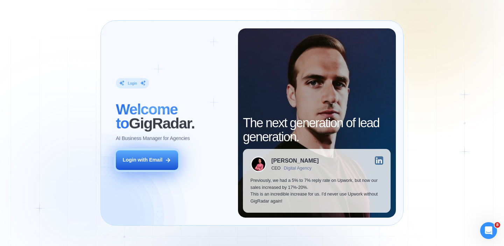
click at [143, 164] on button "Login with Email" at bounding box center [147, 160] width 62 height 20
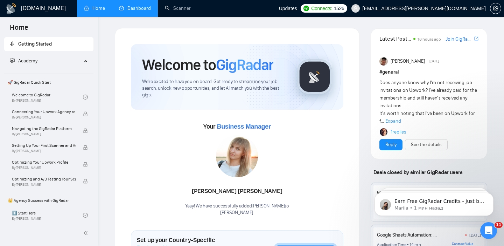
click at [140, 8] on link "Dashboard" at bounding box center [135, 8] width 32 height 6
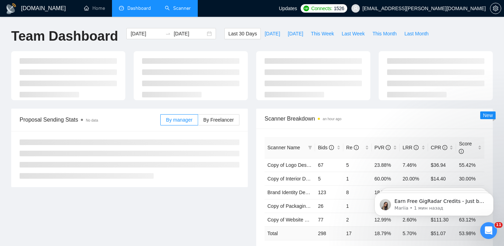
click at [167, 5] on link "Scanner" at bounding box center [178, 8] width 26 height 6
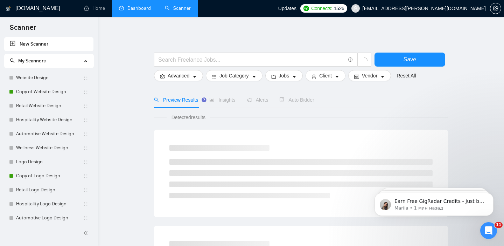
click at [132, 10] on link "Dashboard" at bounding box center [135, 8] width 32 height 6
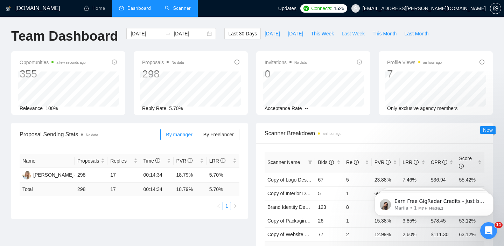
click at [351, 30] on span "Last Week" at bounding box center [353, 34] width 23 height 8
type input "[DATE]"
click at [148, 32] on input "[DATE]" at bounding box center [147, 34] width 32 height 8
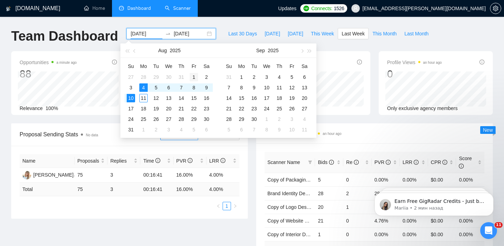
type input "[DATE]"
click at [194, 76] on div "1" at bounding box center [194, 77] width 8 height 8
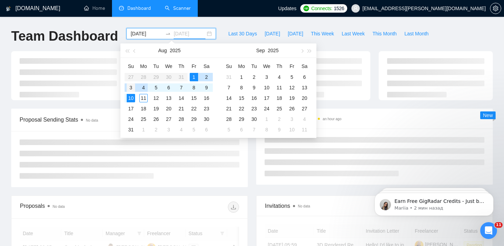
type input "[DATE]"
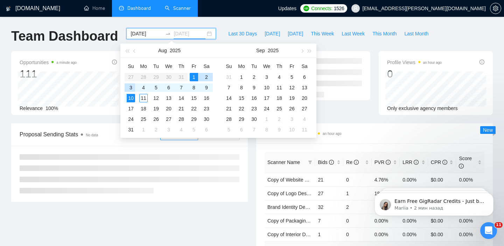
click at [132, 88] on div "3" at bounding box center [131, 87] width 8 height 8
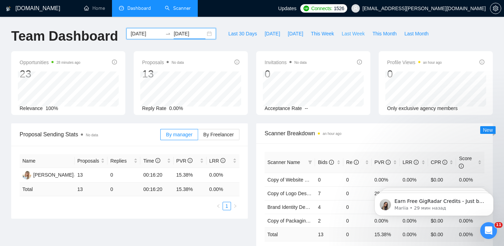
click at [346, 29] on button "Last Week" at bounding box center [353, 33] width 31 height 11
type input "[DATE]"
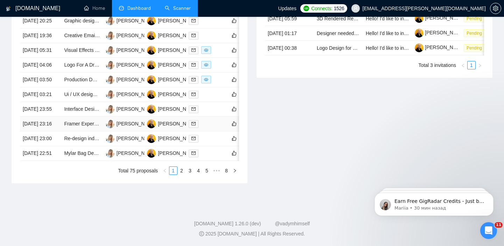
scroll to position [316, 0]
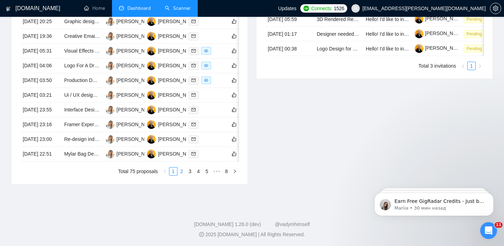
click at [182, 175] on link "2" at bounding box center [182, 171] width 8 height 8
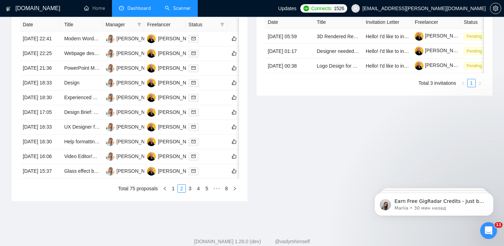
scroll to position [380, 0]
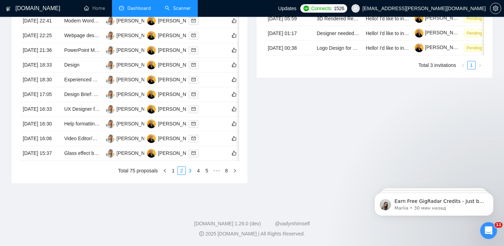
click at [191, 174] on link "3" at bounding box center [190, 171] width 8 height 8
click at [198, 175] on li "4" at bounding box center [198, 170] width 8 height 8
click at [200, 174] on link "5" at bounding box center [199, 171] width 8 height 8
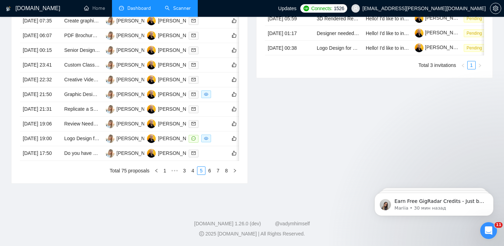
scroll to position [346, 0]
click at [209, 174] on link "6" at bounding box center [210, 171] width 8 height 8
click at [219, 174] on link "7" at bounding box center [218, 171] width 8 height 8
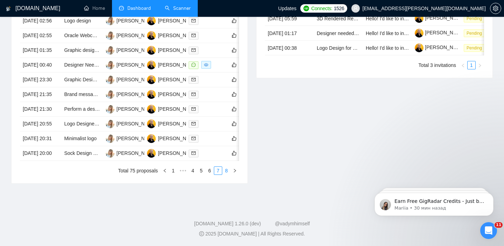
click at [224, 174] on link "8" at bounding box center [227, 171] width 8 height 8
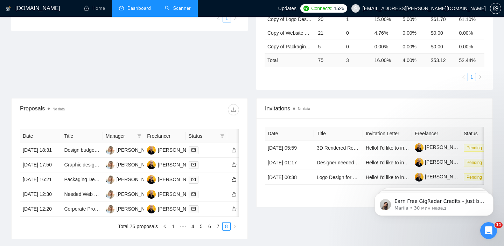
scroll to position [187, 0]
